Goal: Use online tool/utility: Utilize a website feature to perform a specific function

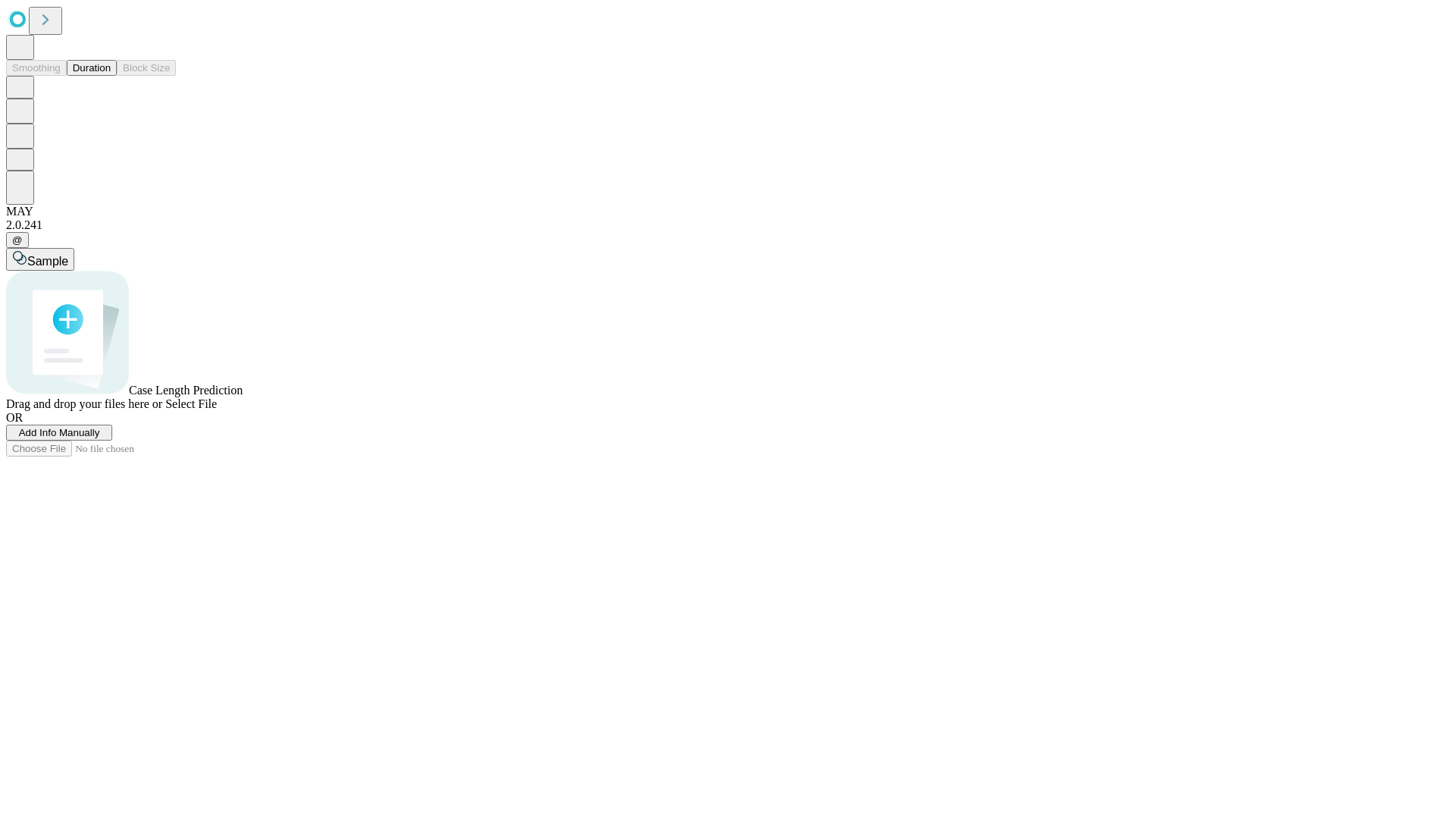
click at [111, 76] on button "Duration" at bounding box center [91, 68] width 50 height 16
click at [69, 255] on span "Sample" at bounding box center [47, 261] width 41 height 13
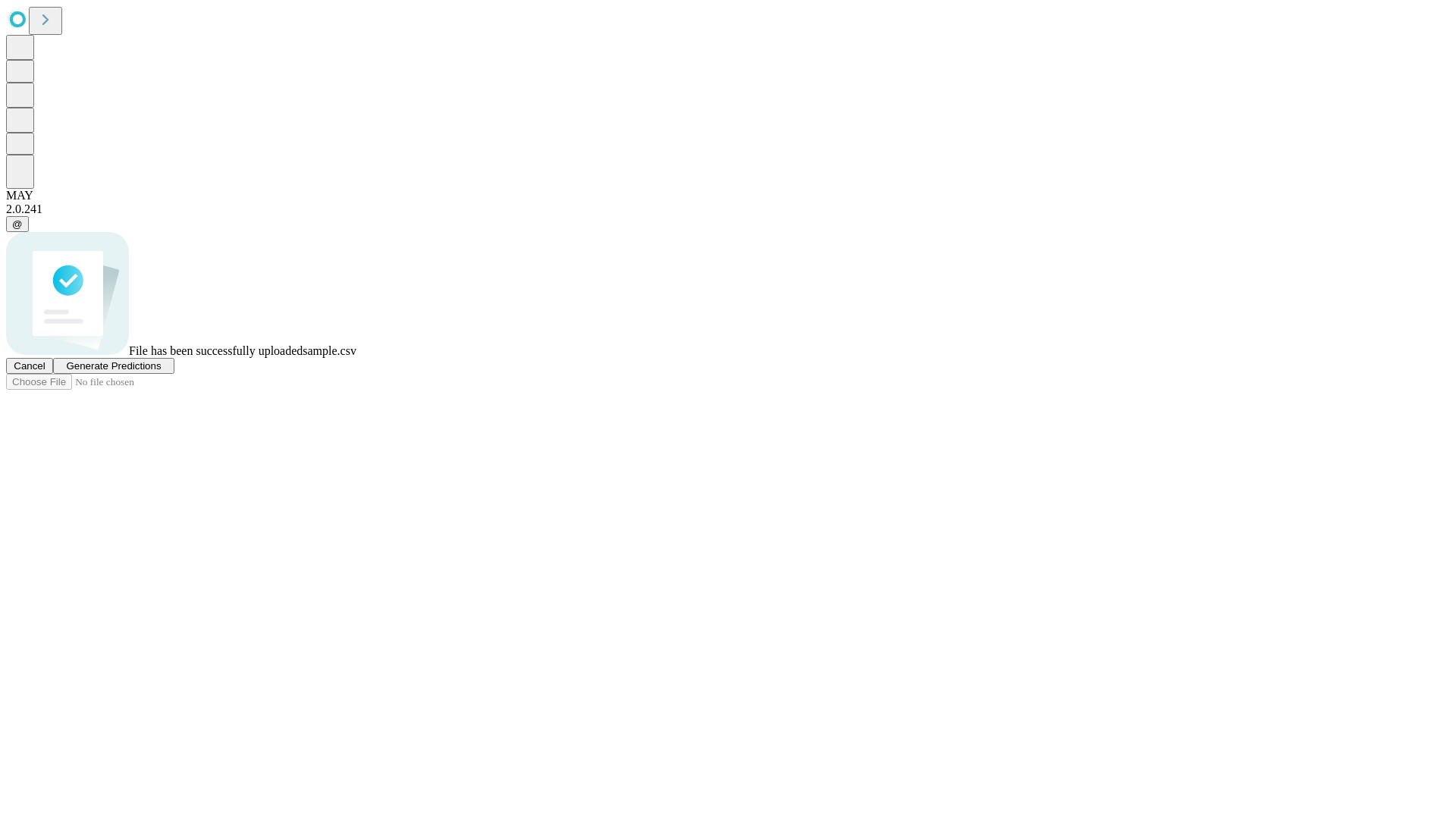
click at [161, 372] on span "Generate Predictions" at bounding box center [113, 366] width 95 height 11
